Goal: Information Seeking & Learning: Learn about a topic

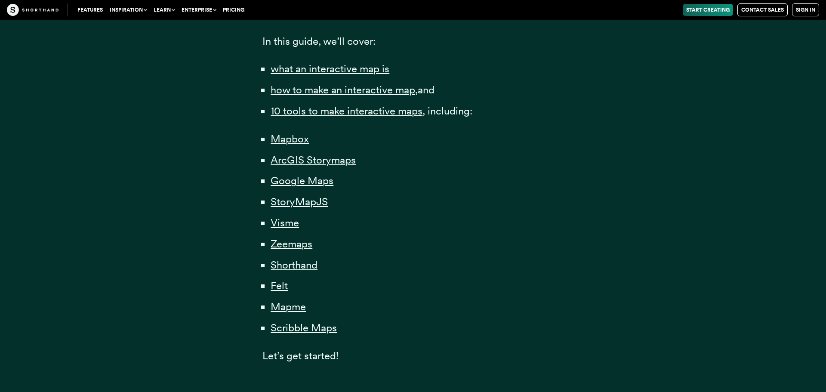
scroll to position [591, 0]
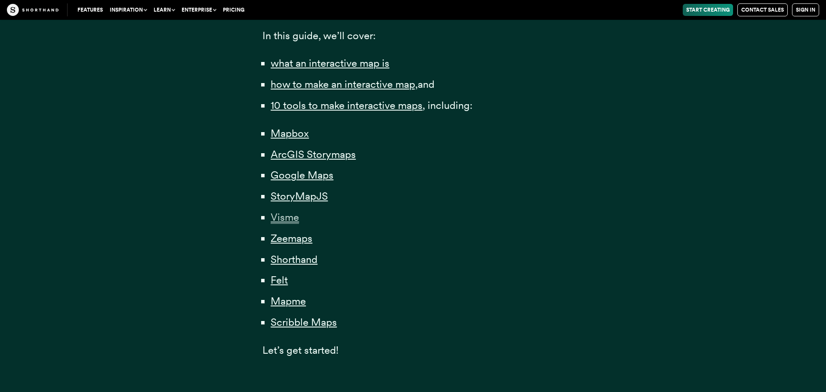
click at [289, 220] on span "Visme" at bounding box center [284, 217] width 28 height 13
click at [291, 242] on span "Zeemaps" at bounding box center [291, 238] width 42 height 13
click at [299, 258] on span "Shorthand" at bounding box center [293, 259] width 47 height 13
click at [281, 298] on span "Mapme" at bounding box center [287, 301] width 35 height 13
click at [288, 324] on span "Scribble Maps" at bounding box center [303, 322] width 66 height 13
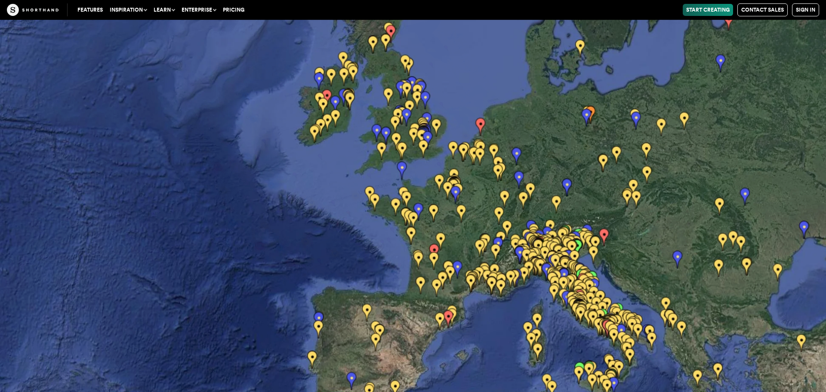
scroll to position [14635, 0]
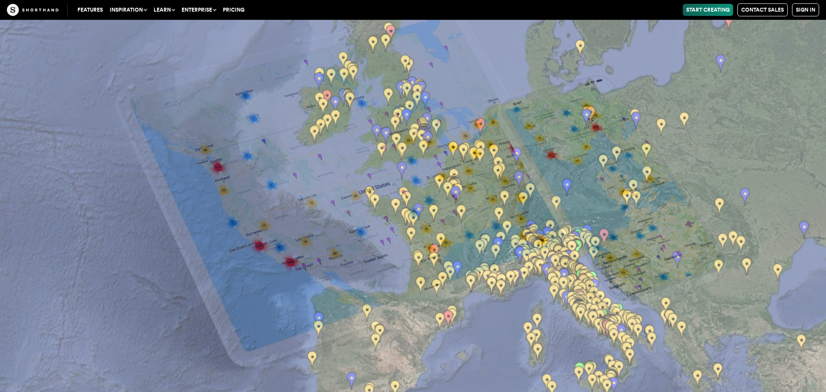
click at [453, 188] on img at bounding box center [413, 196] width 826 height 392
click at [457, 194] on img at bounding box center [413, 196] width 826 height 392
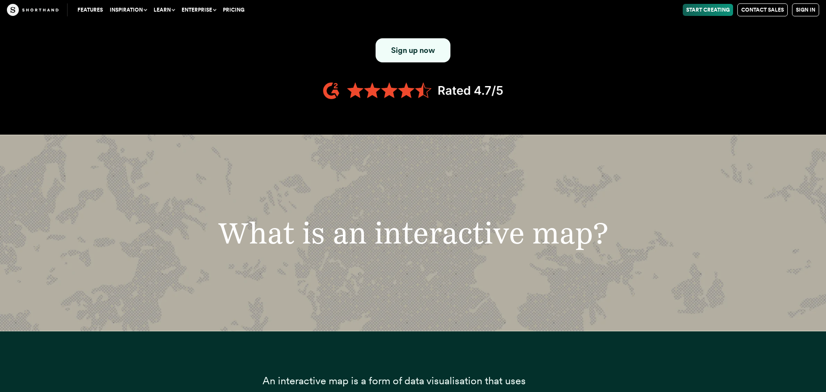
scroll to position [635, 0]
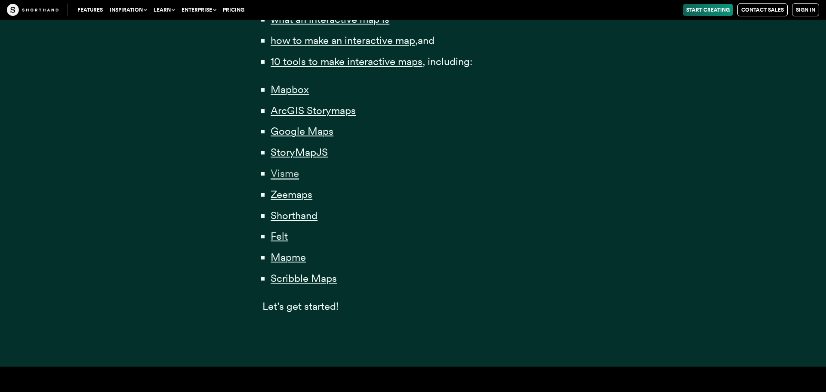
click at [289, 172] on span "Visme" at bounding box center [284, 173] width 28 height 13
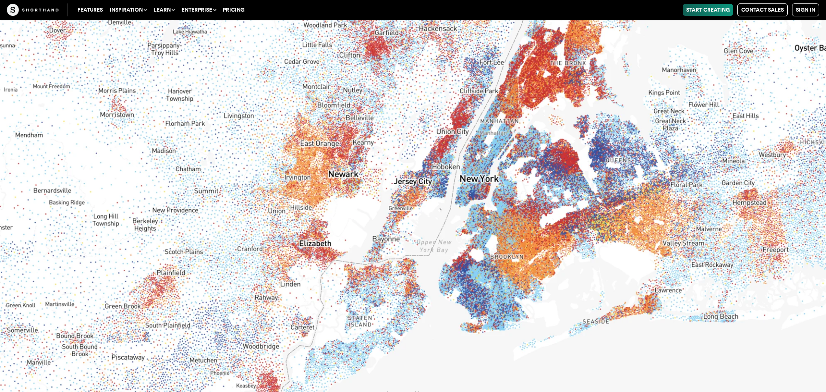
scroll to position [11883, 0]
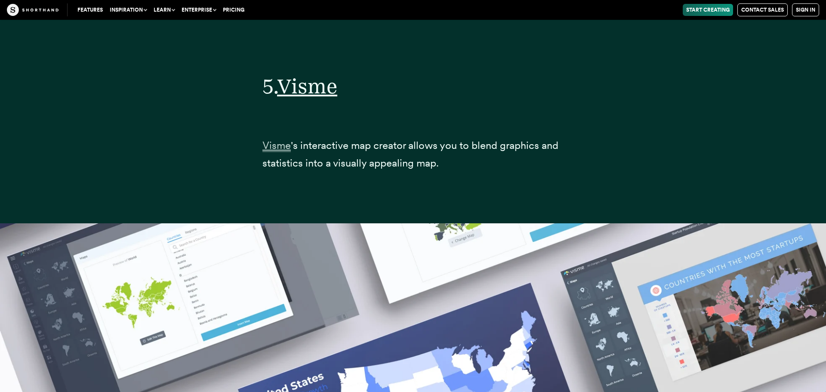
click at [283, 146] on span "Visme" at bounding box center [276, 145] width 28 height 13
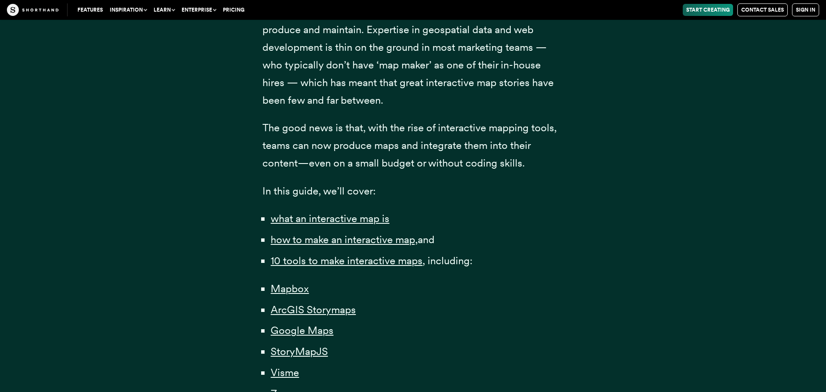
scroll to position [438, 0]
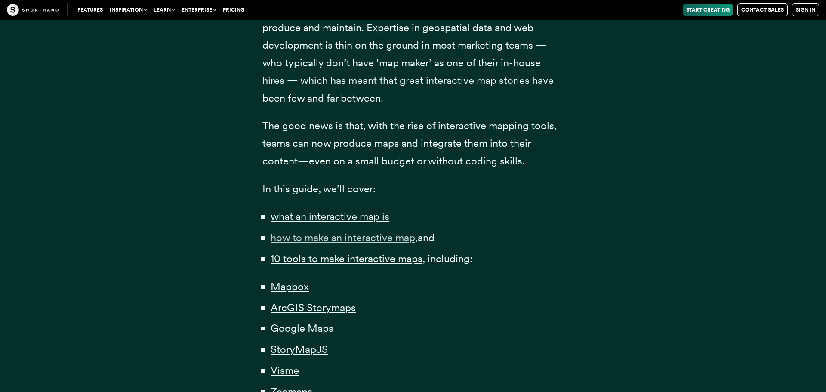
click at [317, 235] on span "how to make an interactive map," at bounding box center [343, 237] width 147 height 13
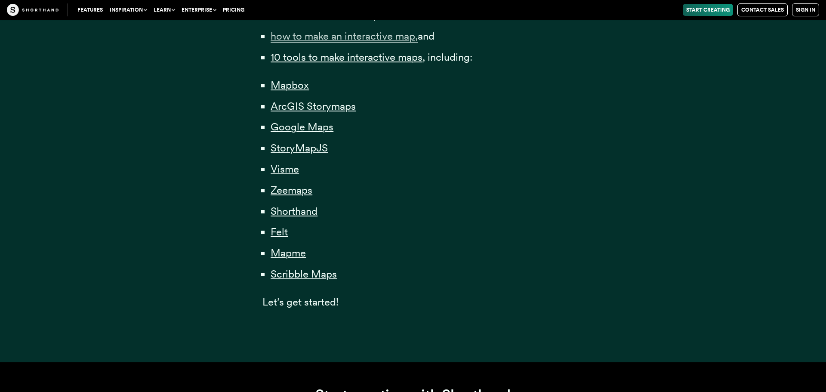
scroll to position [638, 0]
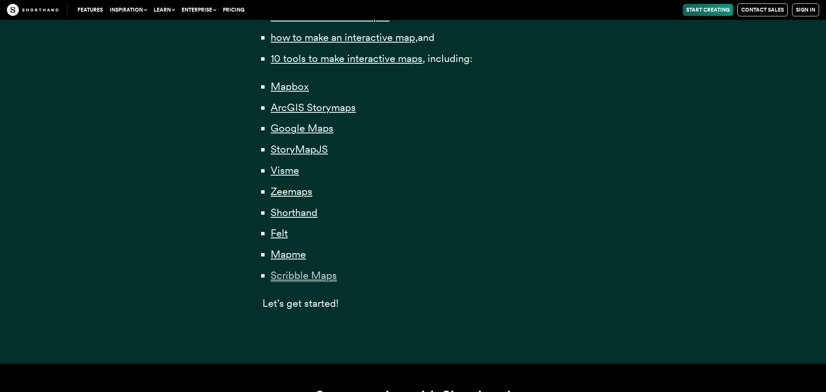
click at [298, 274] on span "Scribble Maps" at bounding box center [303, 275] width 66 height 13
click at [286, 251] on span "Mapme" at bounding box center [287, 254] width 35 height 13
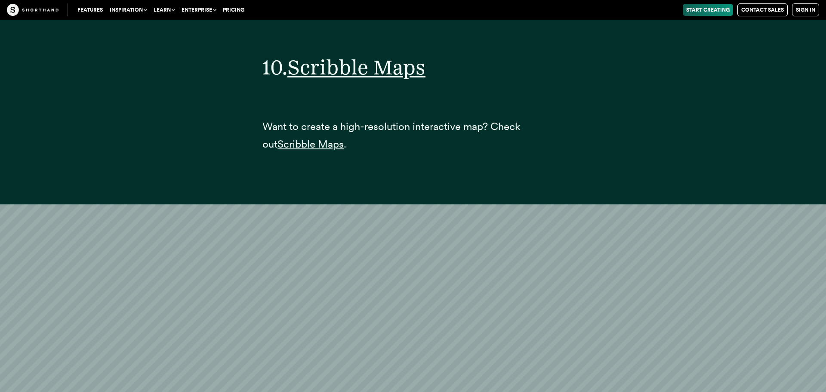
scroll to position [20927, 0]
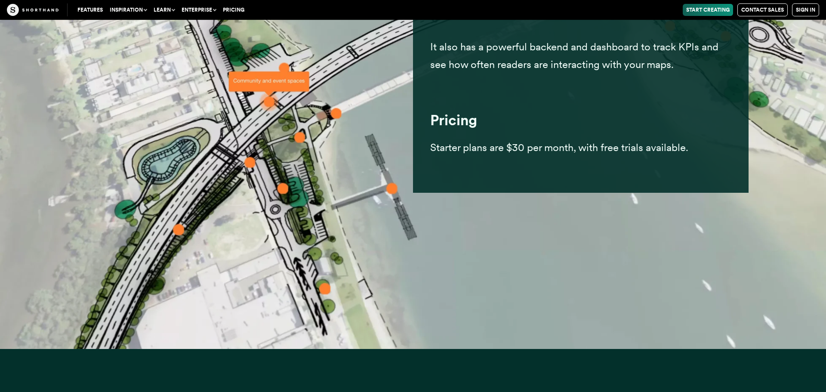
scroll to position [20637, 0]
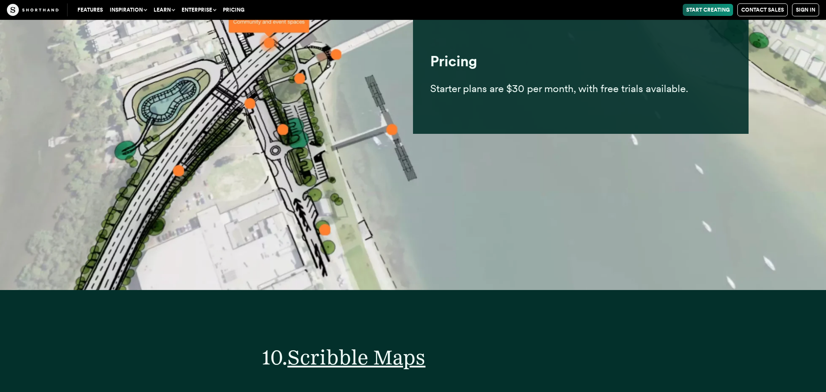
click at [466, 68] on strong "Pricing" at bounding box center [453, 60] width 47 height 17
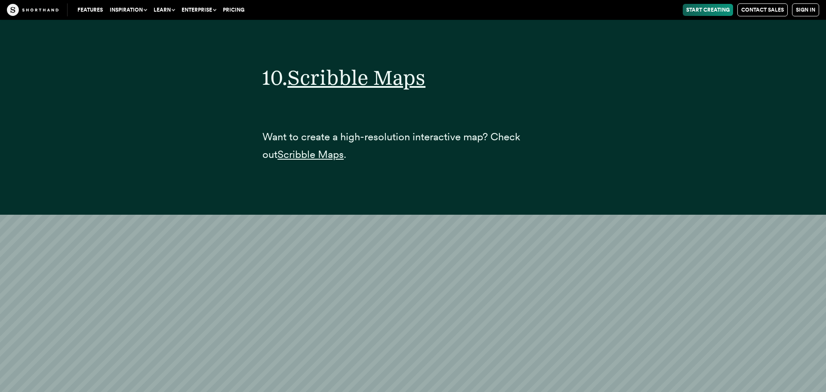
scroll to position [20915, 0]
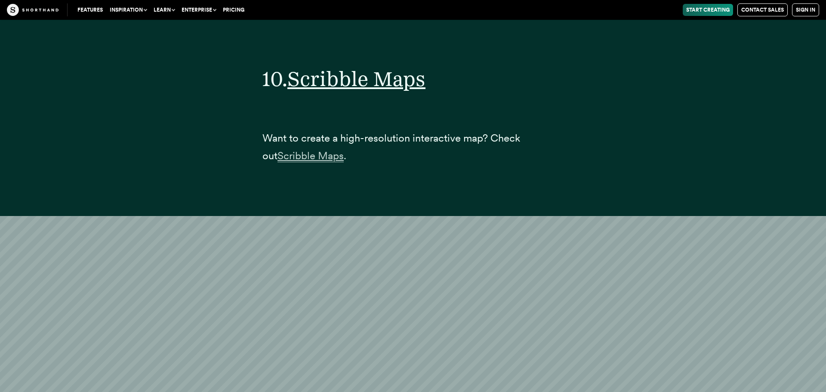
click at [319, 157] on span "Scribble Maps" at bounding box center [310, 155] width 66 height 13
